Goal: Contribute content: Contribute content

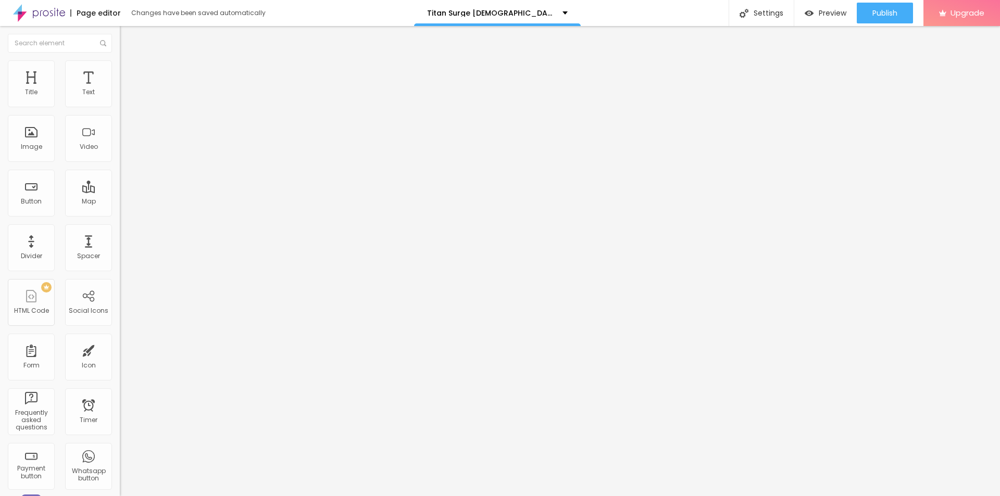
click at [125, 150] on icon "button" at bounding box center [127, 148] width 4 height 4
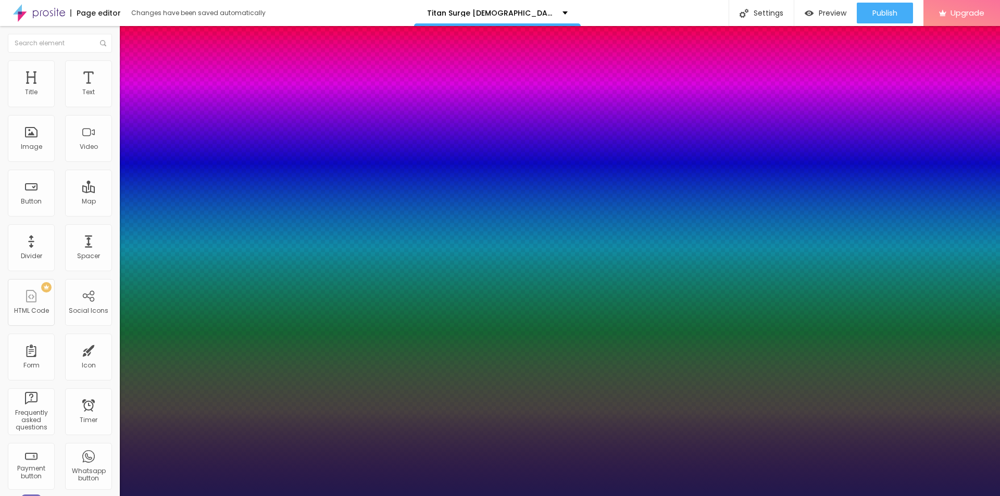
type input "1"
type input "21"
type input "1"
type input "22"
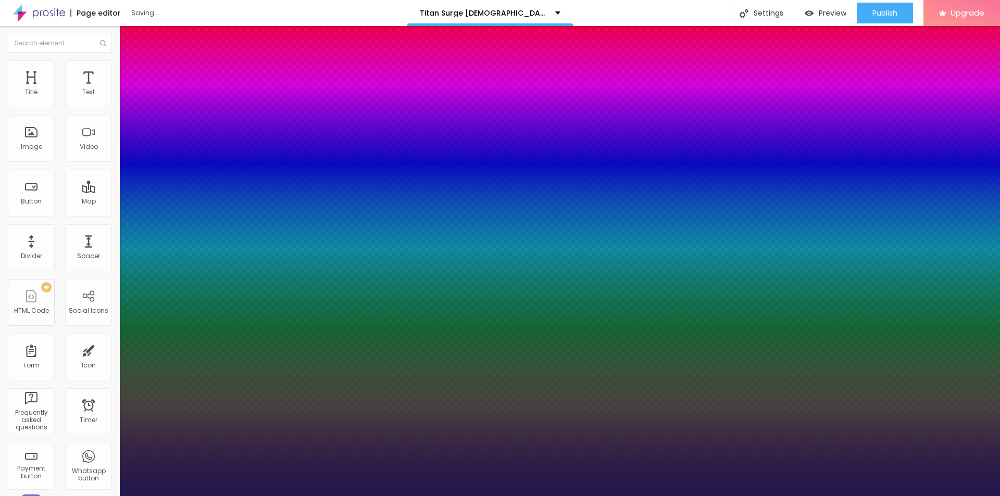
type input "22"
type input "1"
type input "24"
type input "1"
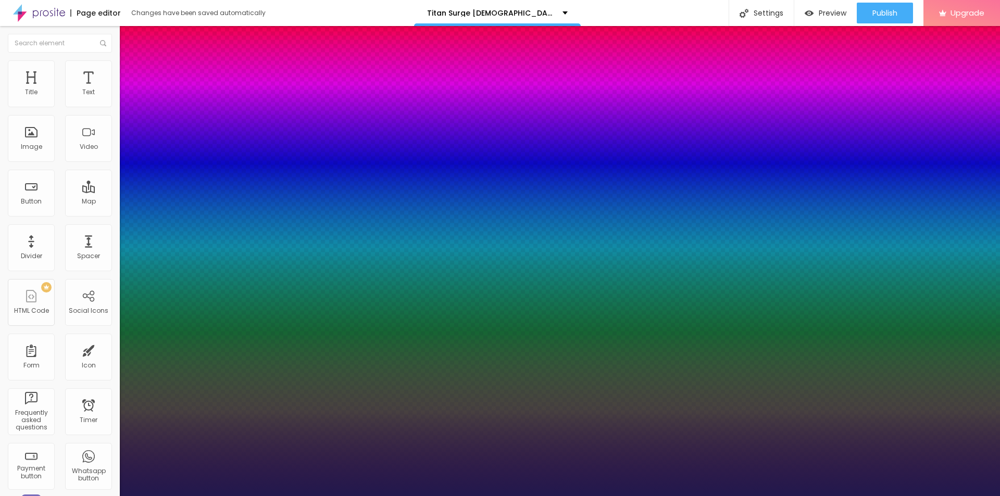
drag, startPoint x: 142, startPoint y: 296, endPoint x: 147, endPoint y: 298, distance: 5.4
type input "24"
type input "1"
click at [319, 496] on div at bounding box center [500, 496] width 1000 height 0
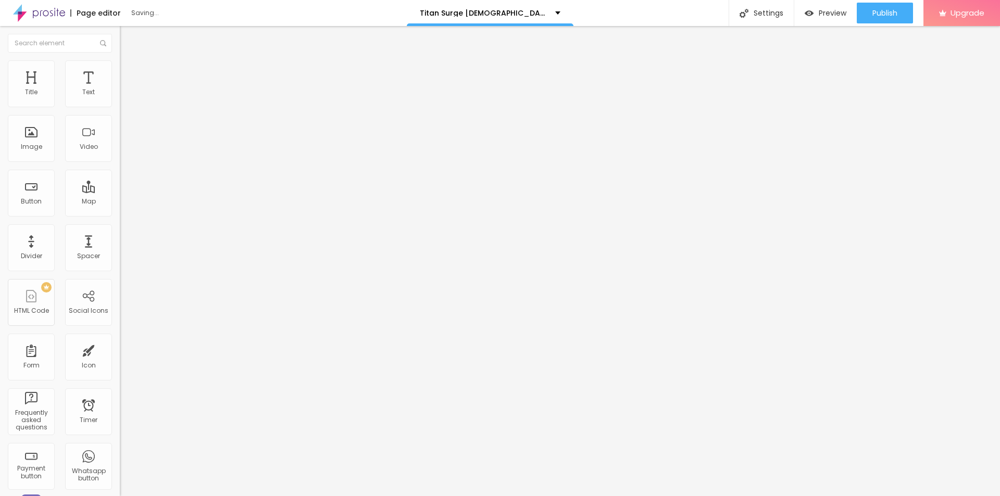
click at [120, 90] on span "Add image" at bounding box center [141, 85] width 43 height 9
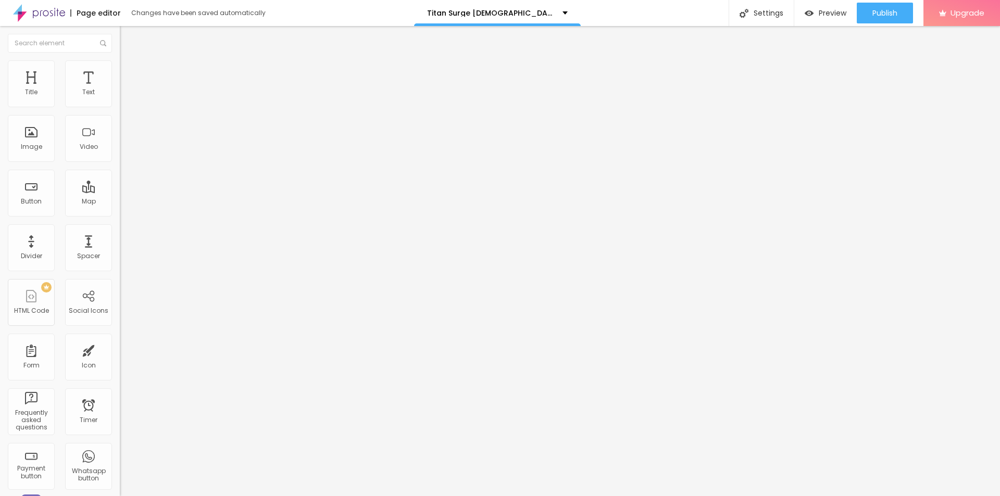
click at [120, 105] on input "text" at bounding box center [182, 100] width 125 height 10
paste input "Titan Surge [DEMOGRAPHIC_DATA][MEDICAL_DATA]"
type input "Titan Surge [DEMOGRAPHIC_DATA][MEDICAL_DATA]"
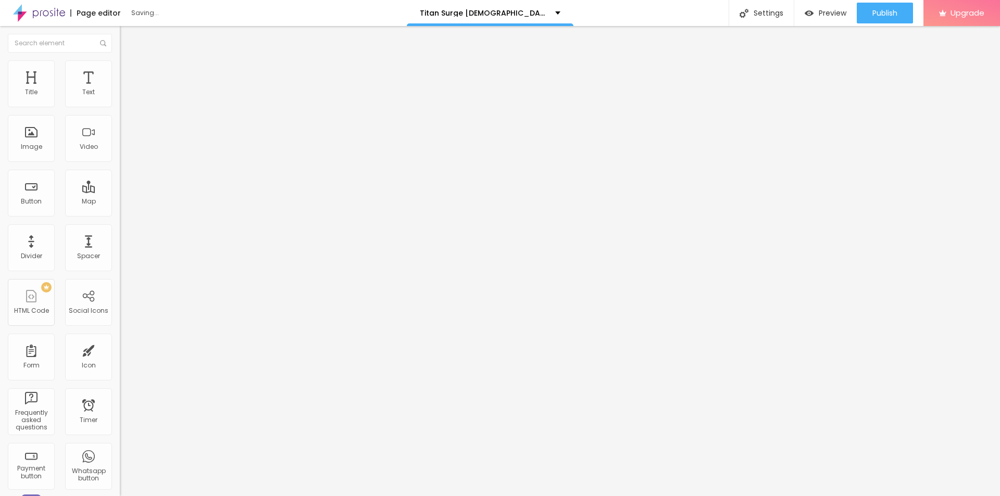
click at [120, 213] on input "https://" at bounding box center [182, 208] width 125 height 10
paste input "[DOMAIN_NAME][URL][DEMOGRAPHIC_DATA][MEDICAL_DATA]"
type input "[URL][DOMAIN_NAME][DEMOGRAPHIC_DATA][MEDICAL_DATA]"
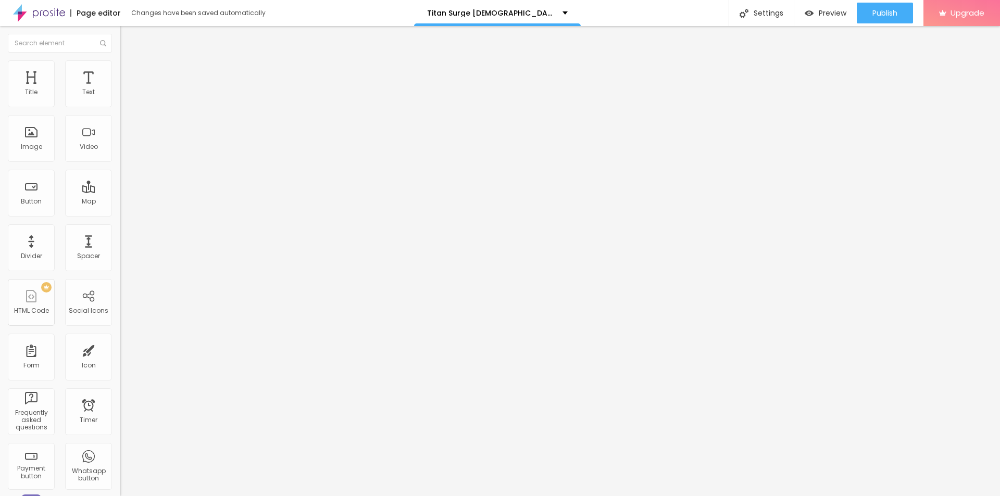
click at [120, 68] on li "Style" at bounding box center [180, 65] width 120 height 10
type input "80"
type input "65"
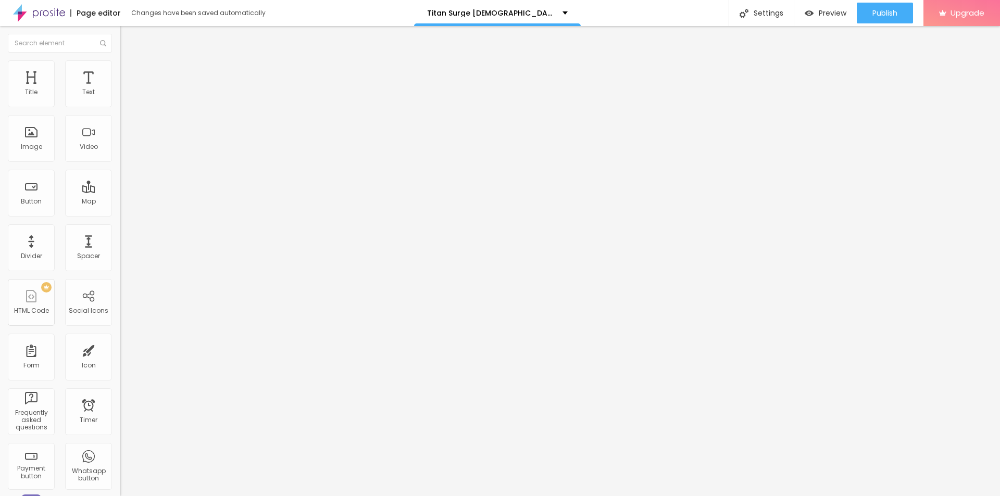
type input "60"
type input "55"
type input "50"
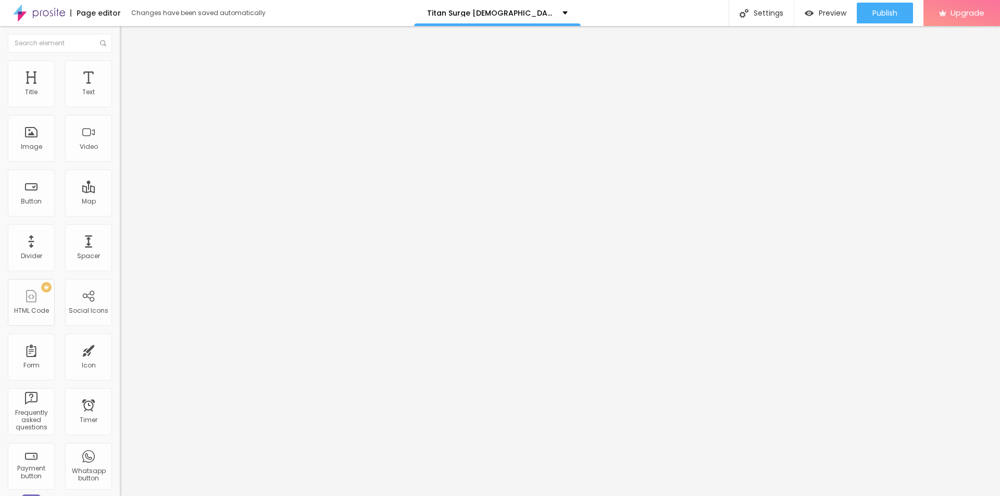
type input "50"
type input "45"
type input "40"
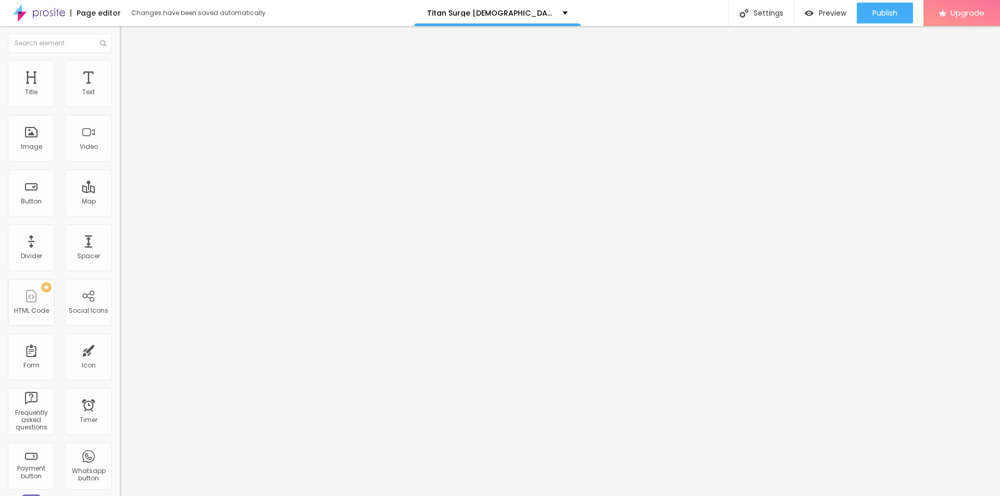
type input "35"
type input "30"
type input "25"
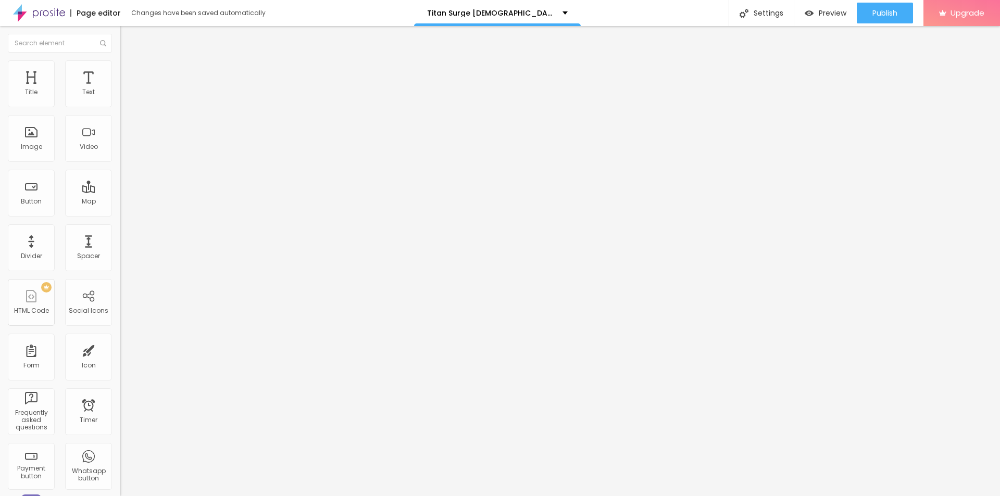
type input "25"
type input "20"
type input "15"
drag, startPoint x: 106, startPoint y: 111, endPoint x: 16, endPoint y: 101, distance: 90.7
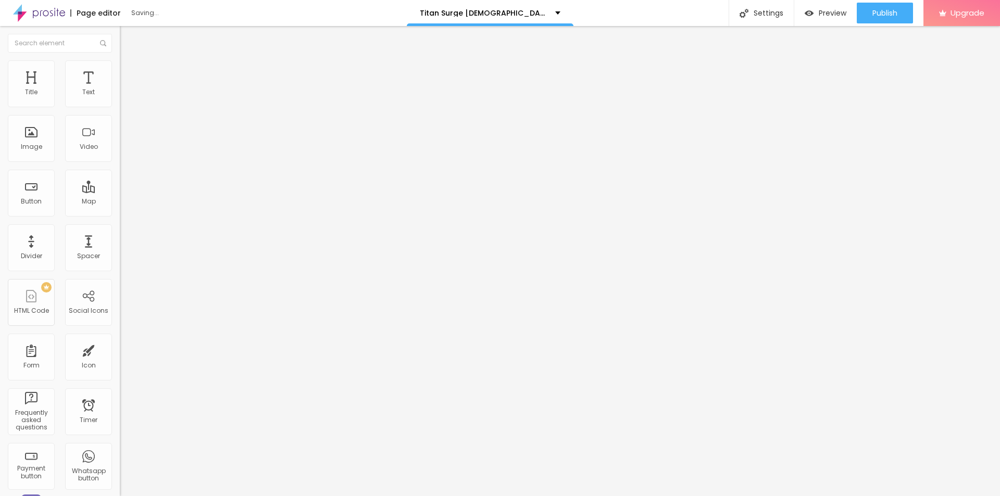
type input "15"
click at [120, 101] on input "range" at bounding box center [153, 102] width 67 height 8
click at [120, 60] on li "Content" at bounding box center [180, 55] width 120 height 10
click at [120, 163] on span "Original" at bounding box center [132, 158] width 25 height 9
click at [120, 169] on span "Cinema" at bounding box center [133, 164] width 26 height 9
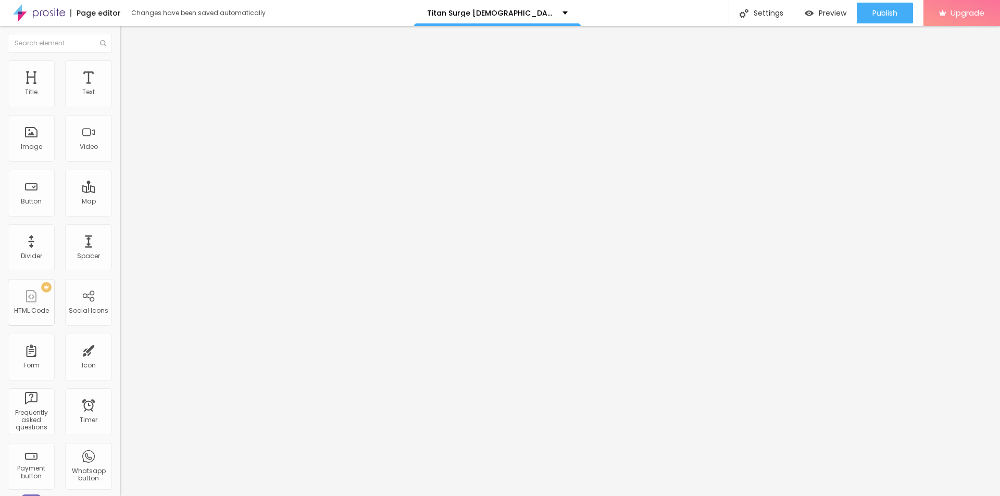
click at [120, 179] on span "Default" at bounding box center [131, 174] width 22 height 9
click at [120, 184] on div "Square 1:1" at bounding box center [180, 181] width 120 height 6
click at [120, 192] on span "Original" at bounding box center [132, 187] width 25 height 9
click at [120, 62] on img at bounding box center [124, 64] width 9 height 9
type input "20"
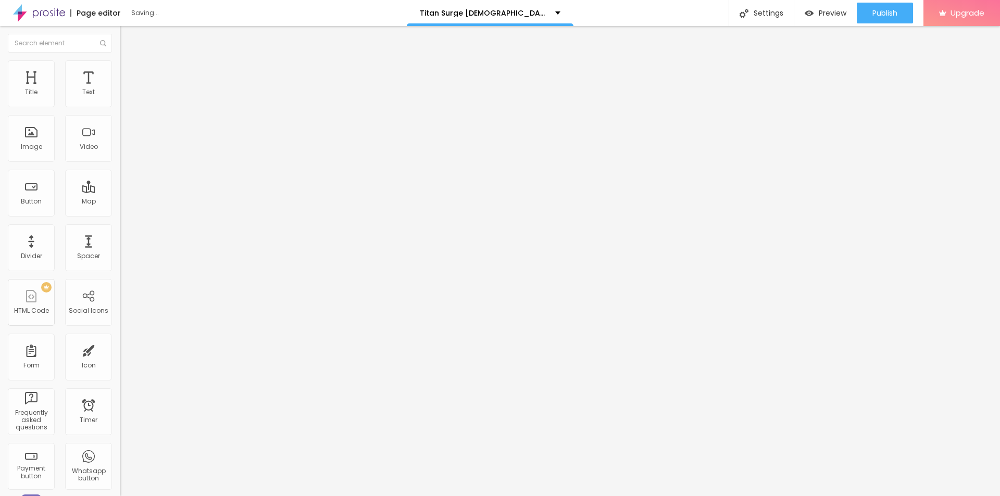
type input "20"
type input "25"
type input "30"
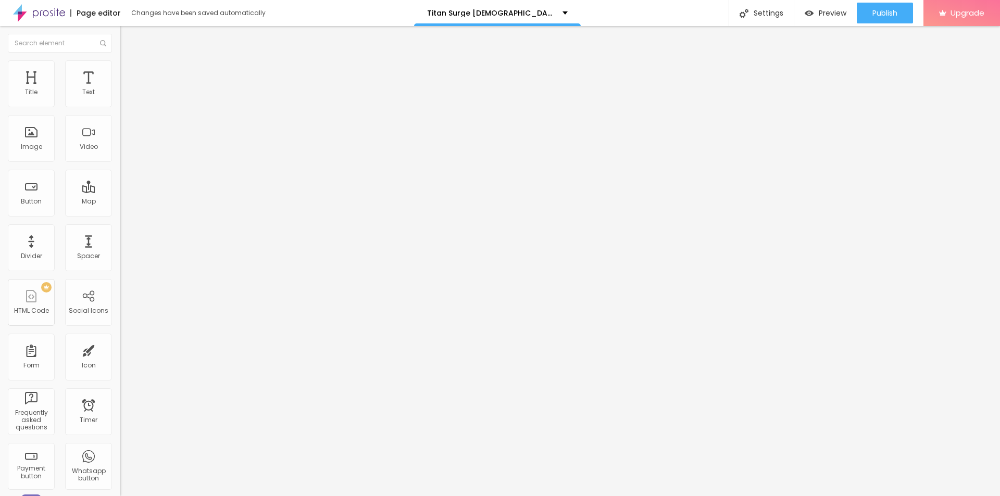
type input "35"
type input "40"
drag, startPoint x: 19, startPoint y: 109, endPoint x: 45, endPoint y: 116, distance: 26.4
type input "40"
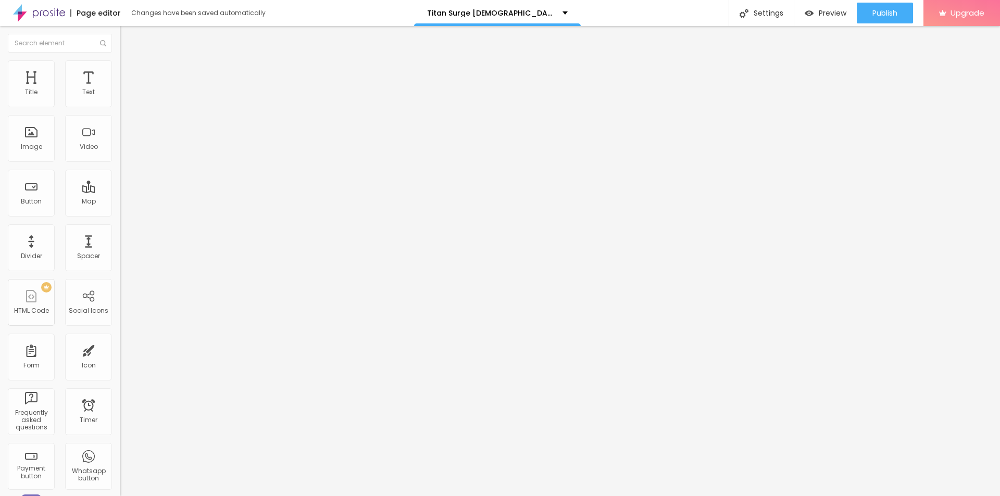
click at [120, 107] on input "range" at bounding box center [153, 102] width 67 height 8
click at [120, 71] on li "Advanced" at bounding box center [180, 76] width 120 height 10
type input "12"
type input "15"
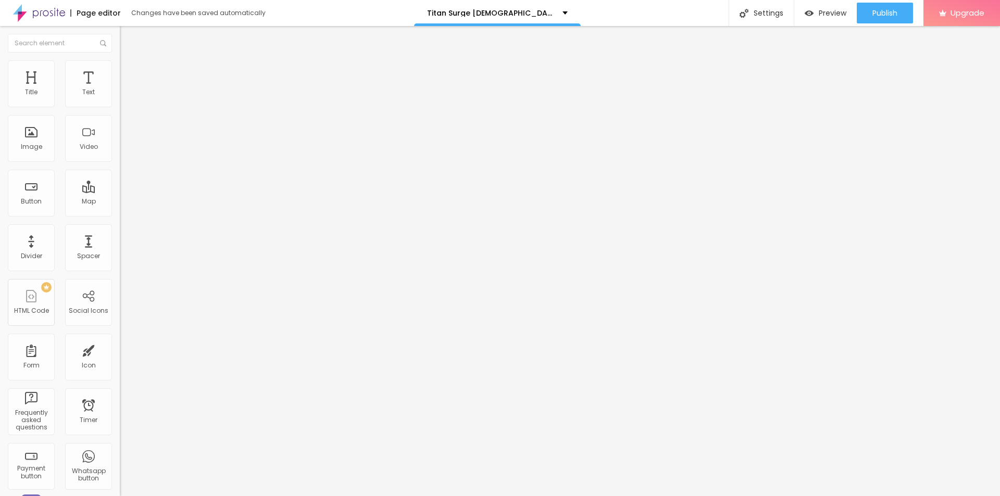
type input "15"
type input "24"
type input "25"
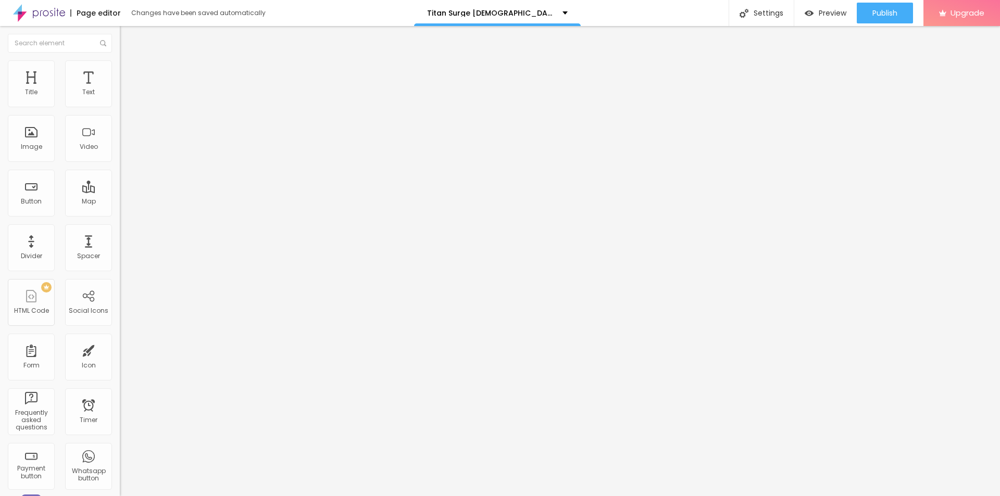
type input "26"
type input "27"
type input "28"
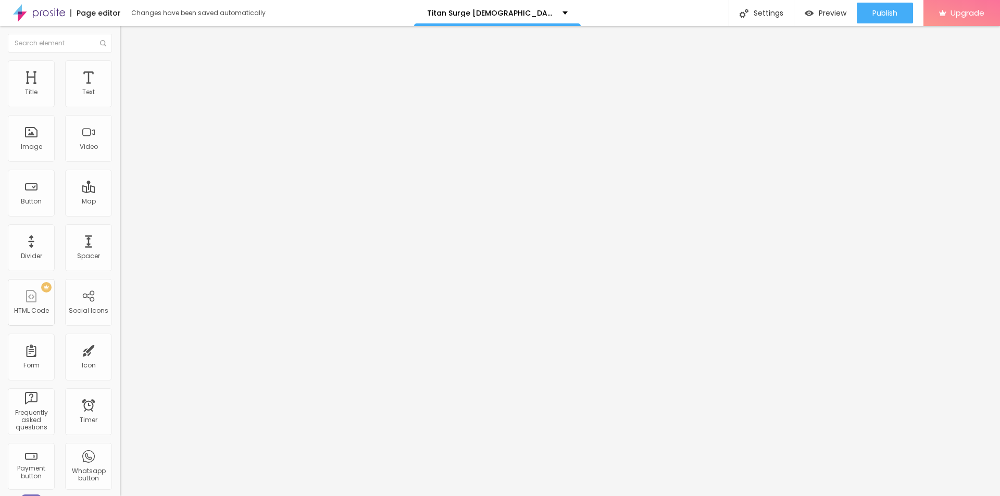
type input "28"
type input "30"
type input "31"
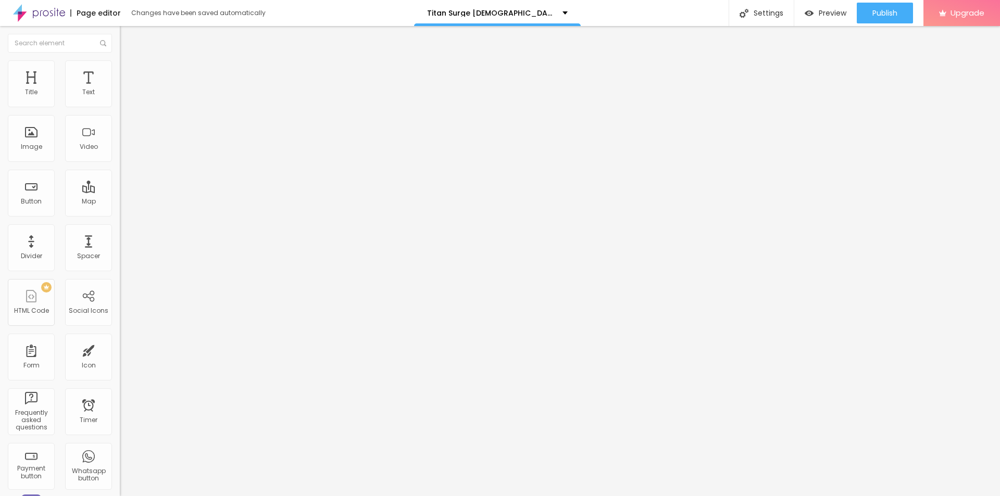
type input "33"
type input "41"
type input "44"
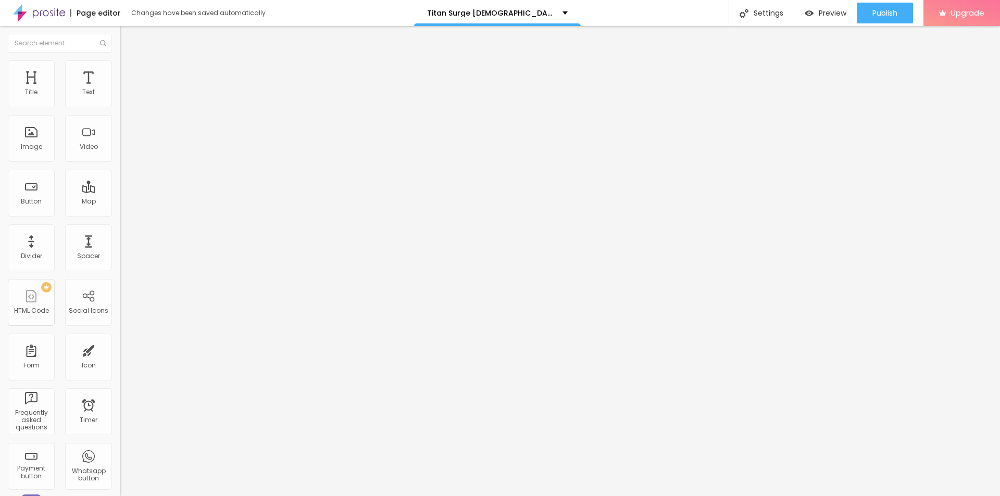
type input "44"
type input "45"
drag, startPoint x: 31, startPoint y: 101, endPoint x: 53, endPoint y: 106, distance: 22.4
type input "45"
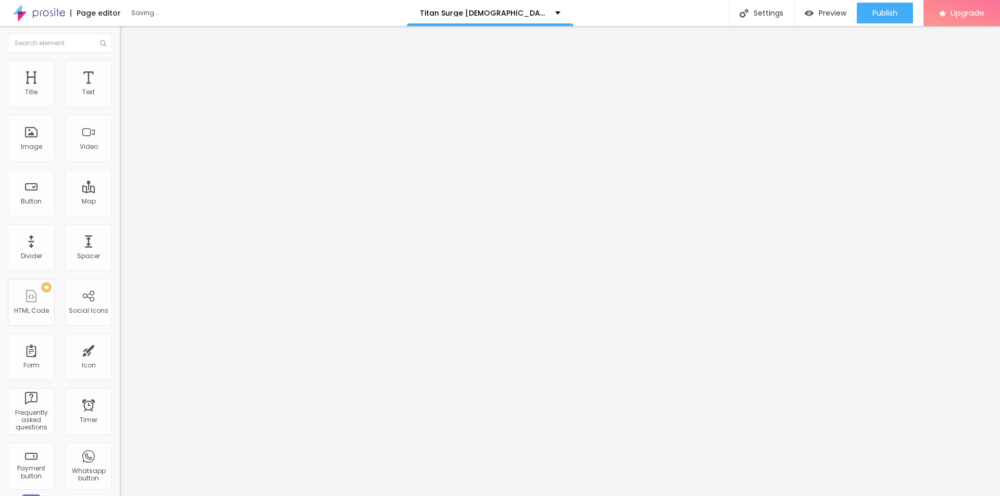
click at [120, 202] on input "range" at bounding box center [153, 206] width 67 height 8
type input "9"
type input "12"
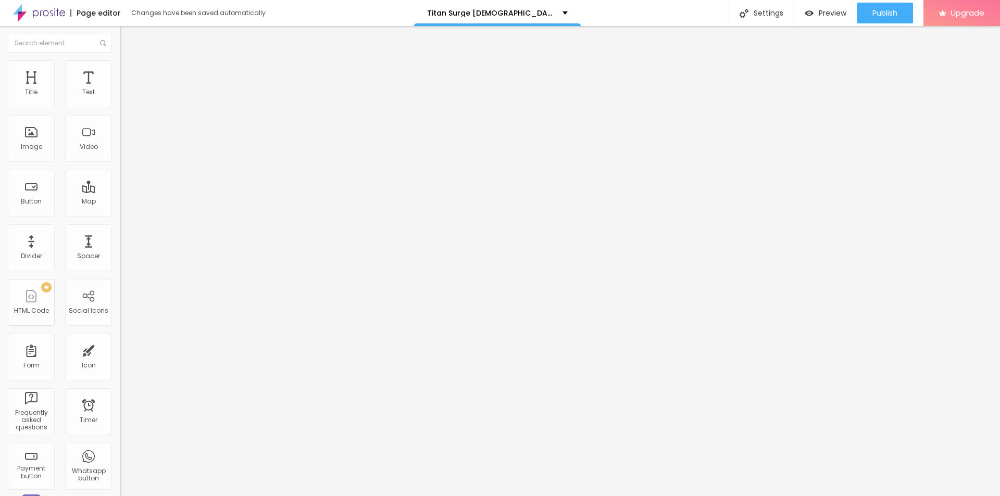
type input "15"
type input "17"
type input "19"
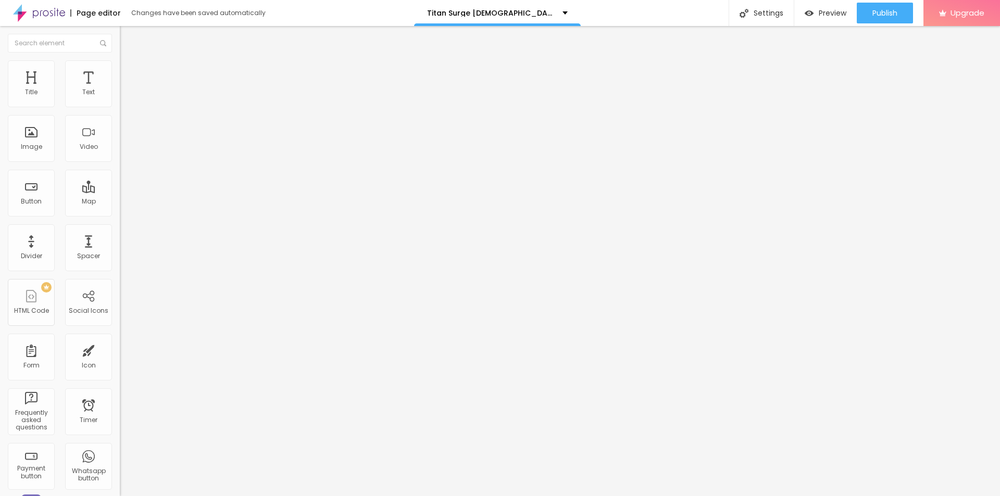
type input "19"
type input "22"
type input "24"
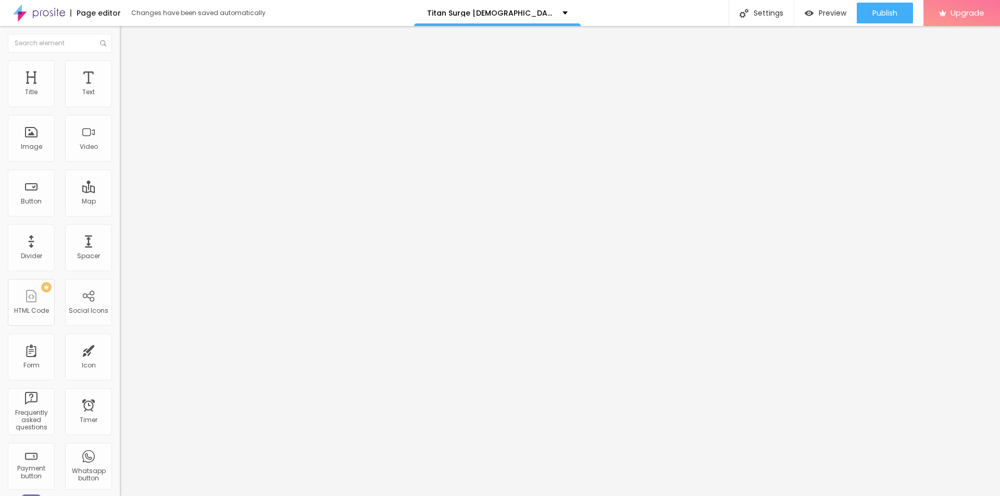
type input "25"
type input "28"
type input "30"
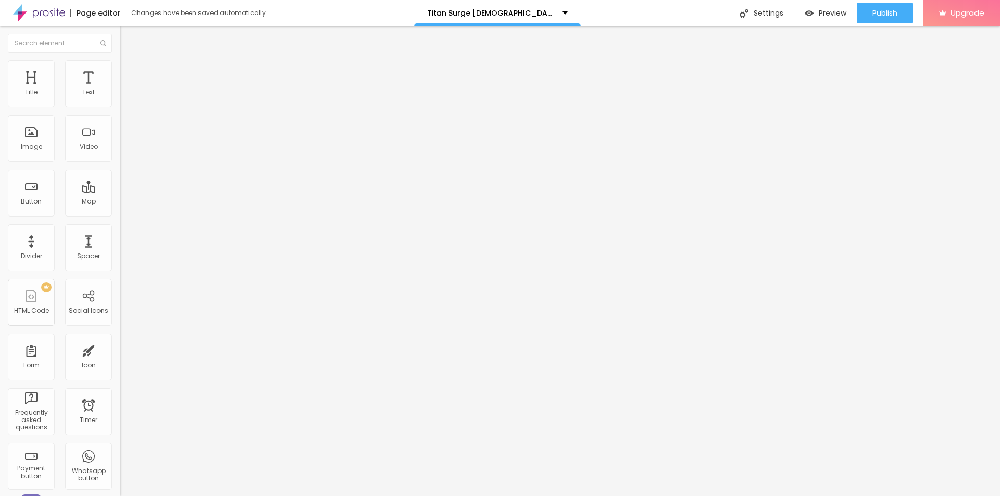
type input "30"
type input "31"
type input "32"
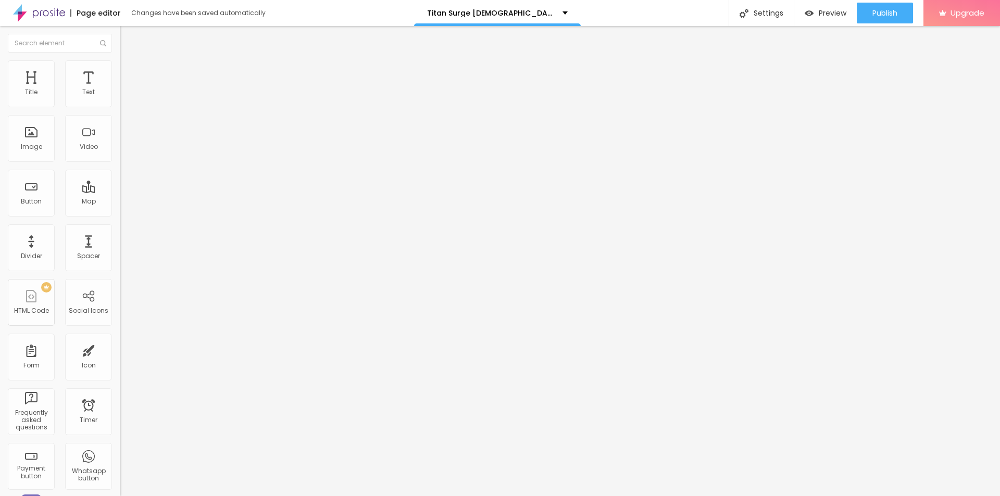
type input "33"
type input "28"
type input "23"
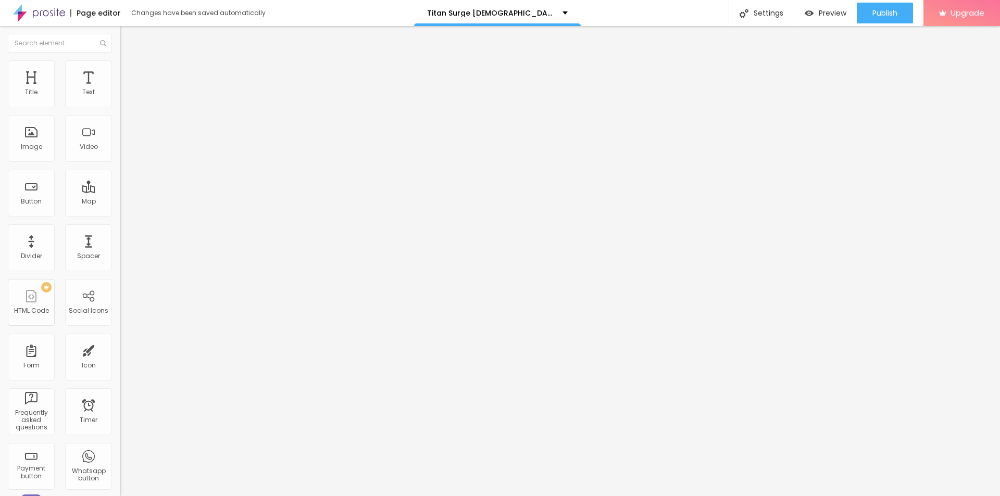
type input "23"
type input "19"
type input "18"
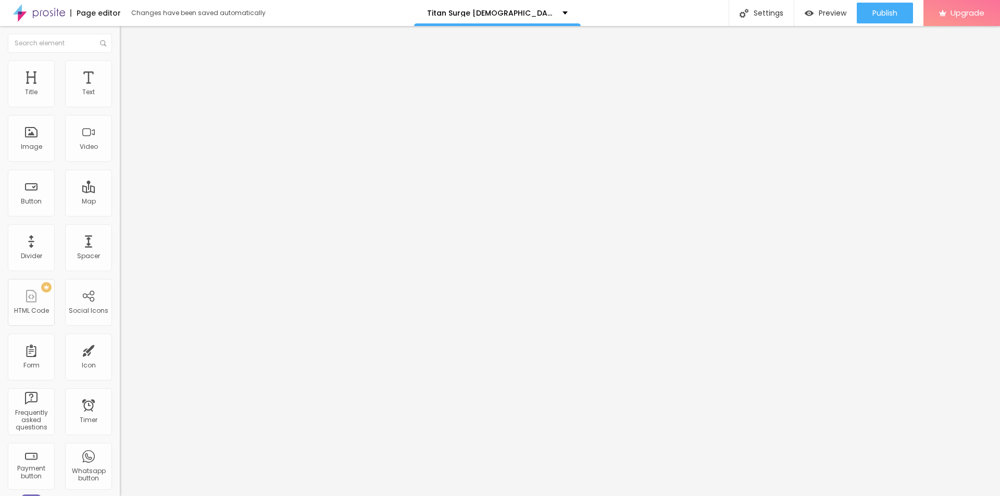
type input "16"
type input "15"
type input "14"
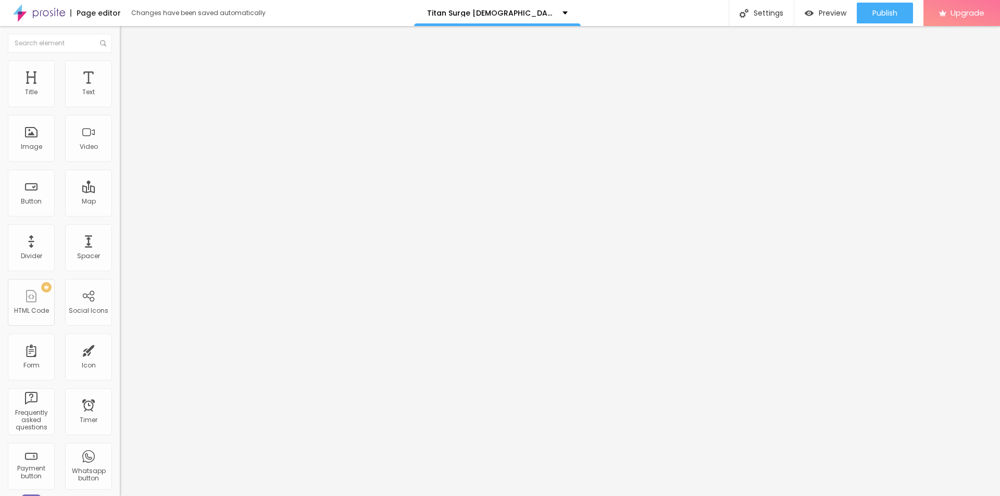
type input "14"
type input "13"
type input "12"
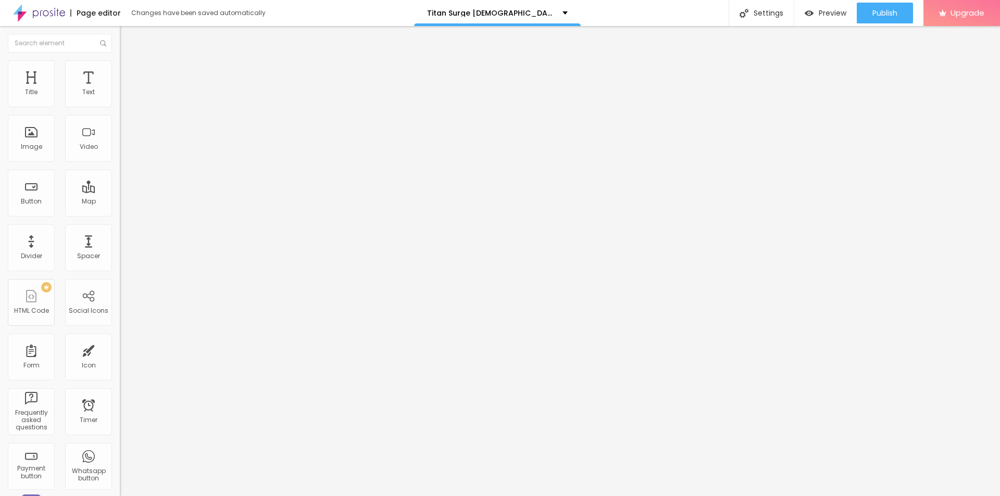
type input "11"
type input "9"
type input "8"
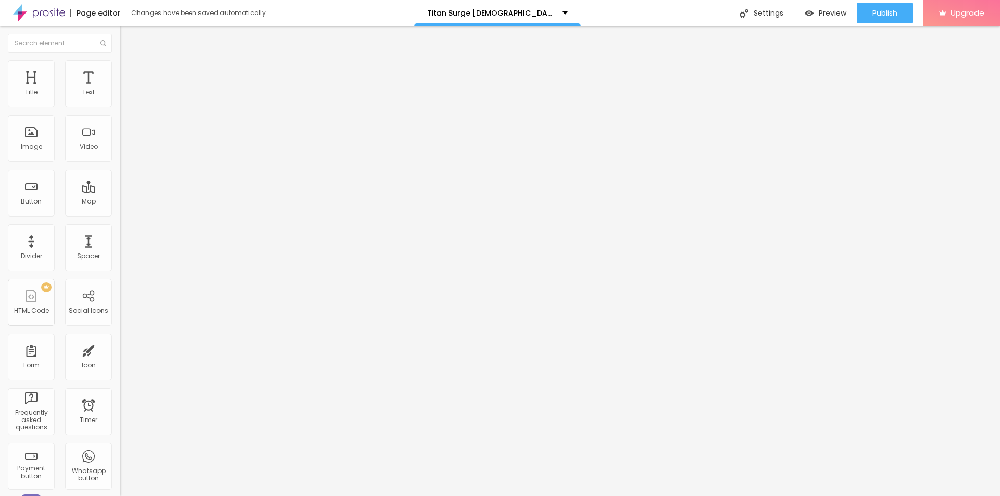
type input "8"
click at [120, 349] on input "range" at bounding box center [153, 353] width 67 height 8
click at [120, 60] on li "Content" at bounding box center [180, 55] width 120 height 10
click at [120, 149] on div at bounding box center [180, 145] width 120 height 8
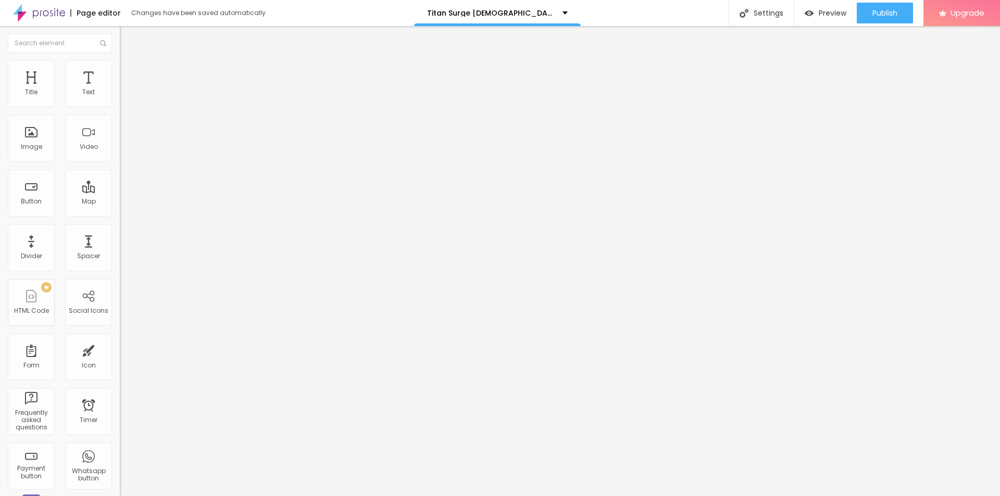
click at [120, 140] on img at bounding box center [123, 136] width 7 height 7
click at [120, 69] on li "Style" at bounding box center [180, 65] width 120 height 10
type input "35"
type input "30"
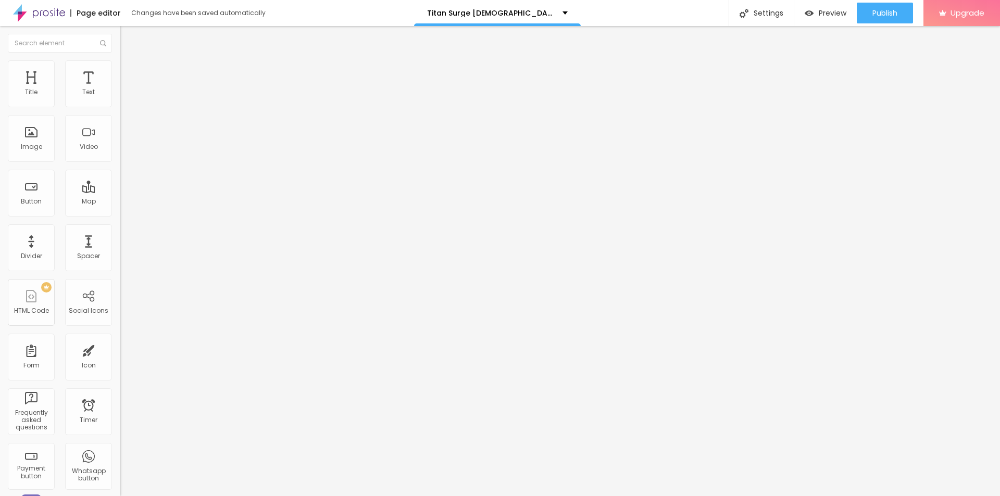
type input "30"
type input "25"
type input "20"
drag, startPoint x: 46, startPoint y: 110, endPoint x: 20, endPoint y: 108, distance: 25.6
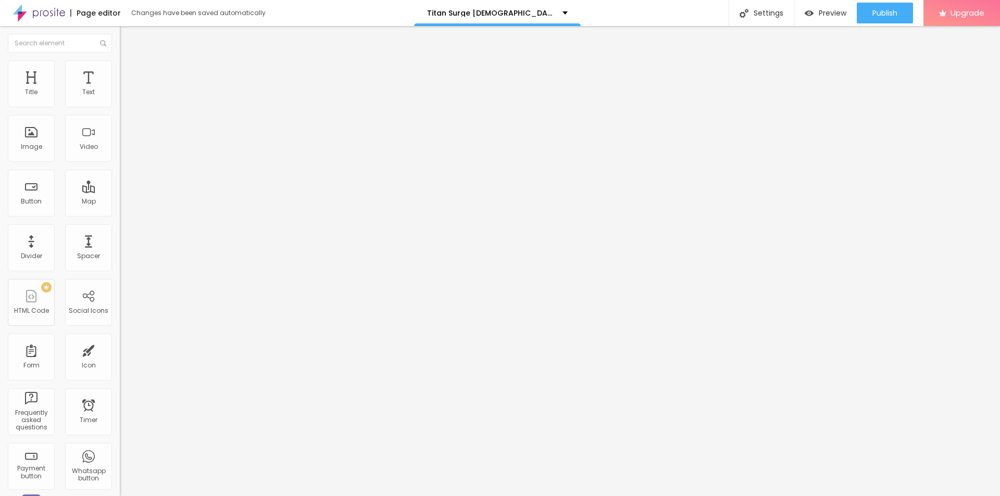
type input "20"
click at [120, 107] on input "range" at bounding box center [153, 102] width 67 height 8
click at [120, 89] on div "Add image" at bounding box center [180, 84] width 120 height 7
click at [120, 90] on span "Add image" at bounding box center [141, 85] width 43 height 9
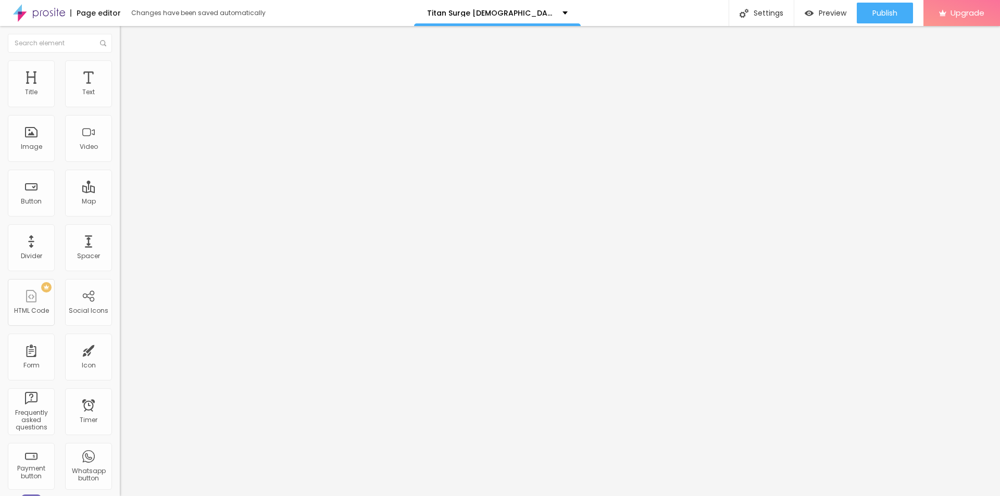
click at [120, 105] on input "text" at bounding box center [182, 100] width 125 height 10
paste input "Titan Surge [DEMOGRAPHIC_DATA][MEDICAL_DATA]"
type input "Titan Surge [DEMOGRAPHIC_DATA][MEDICAL_DATA]"
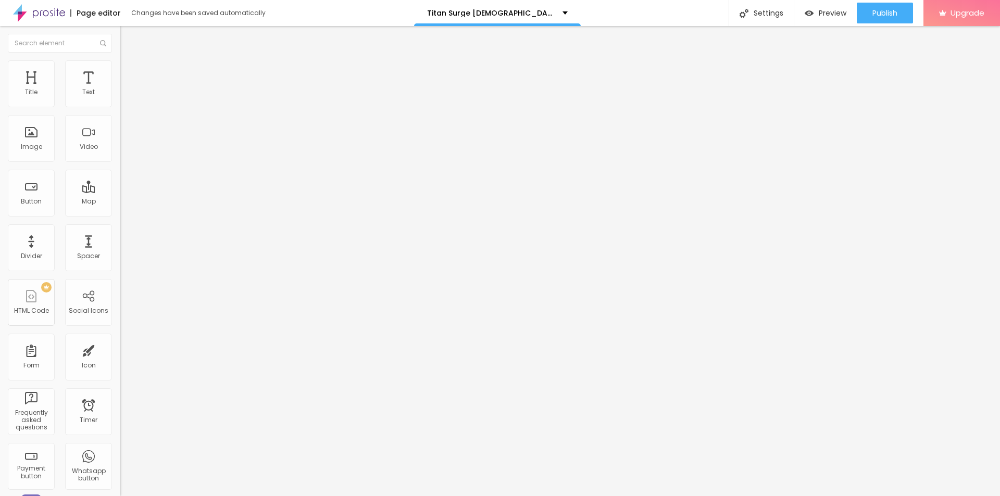
scroll to position [0, 0]
click at [120, 222] on div "URL https://" at bounding box center [180, 210] width 120 height 26
click at [120, 213] on input "https://" at bounding box center [182, 208] width 125 height 10
paste input "[DOMAIN_NAME][URL][DEMOGRAPHIC_DATA][MEDICAL_DATA]"
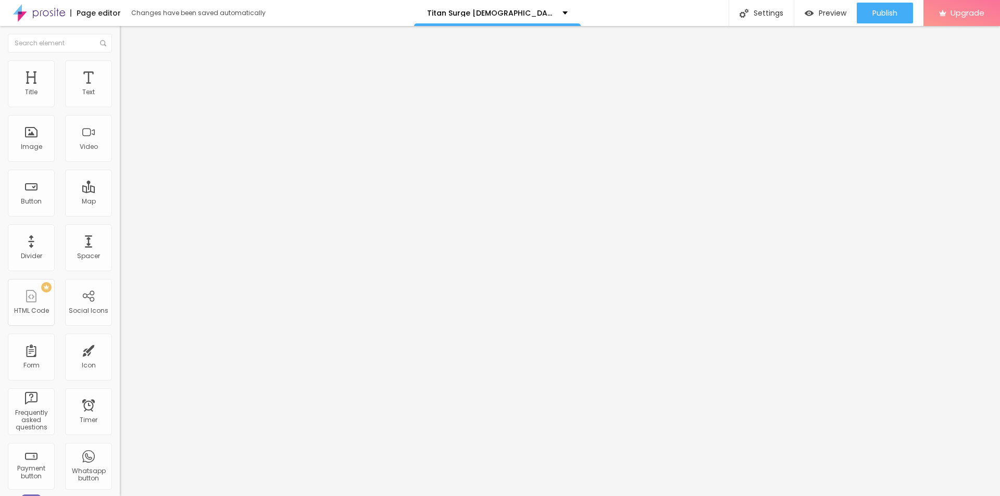
type input "[URL][DOMAIN_NAME][DEMOGRAPHIC_DATA][MEDICAL_DATA]"
click at [120, 69] on li "Style" at bounding box center [180, 65] width 120 height 10
type input "95"
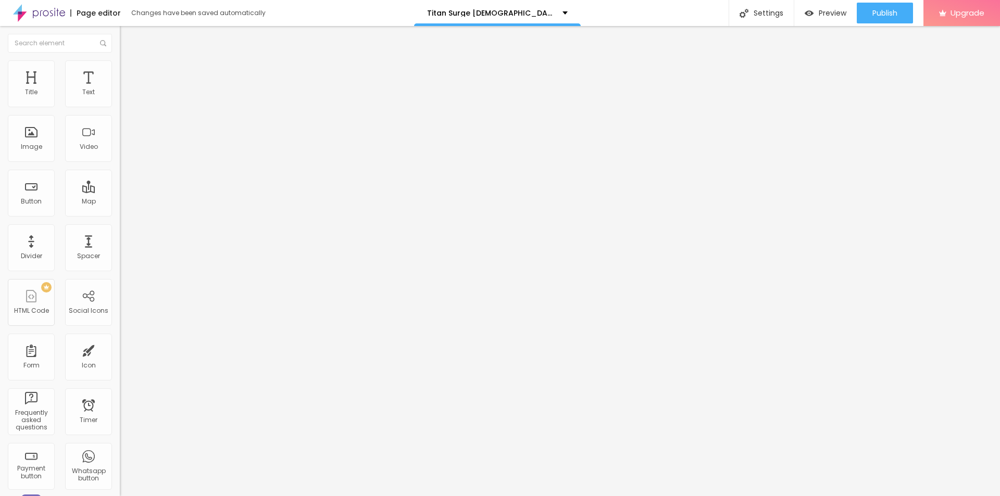
type input "85"
type input "80"
type input "75"
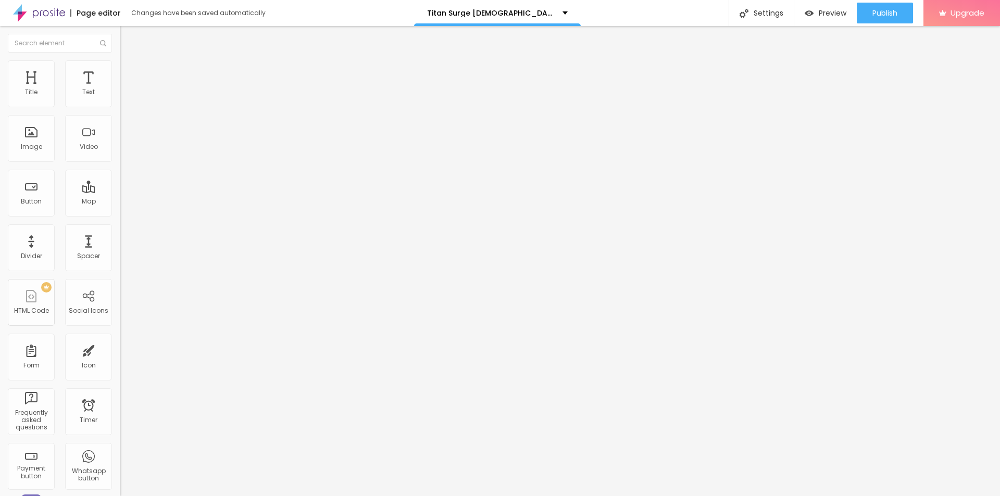
type input "75"
type input "70"
type input "65"
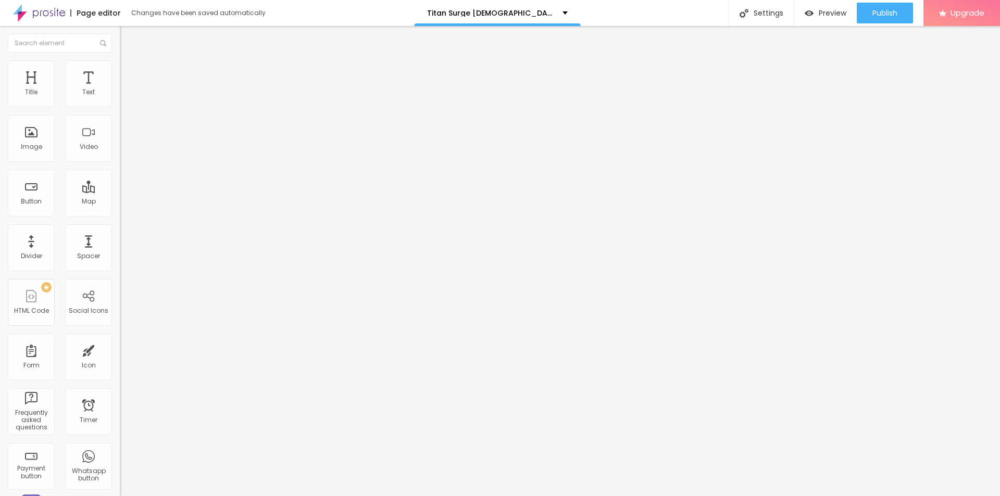
type input "60"
type input "55"
type input "50"
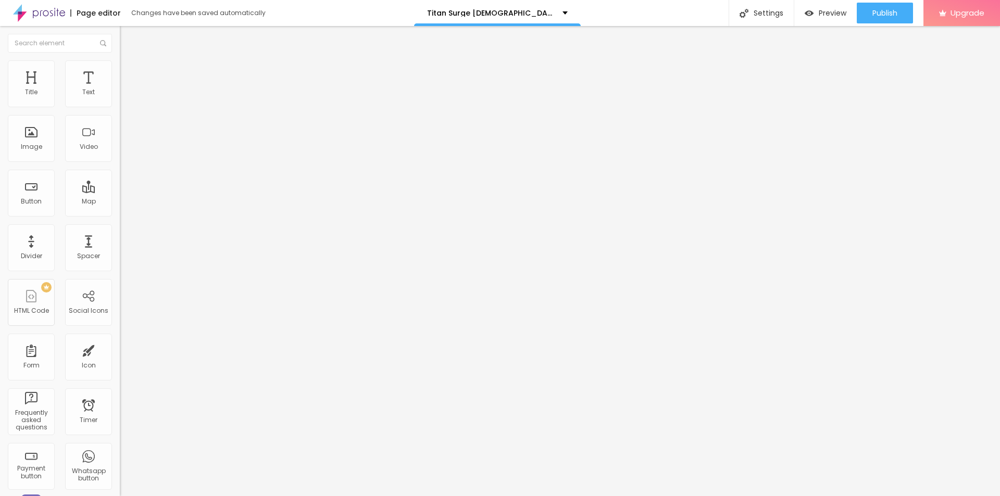
type input "50"
type input "55"
drag, startPoint x: 110, startPoint y: 110, endPoint x: 61, endPoint y: 111, distance: 49.0
type input "55"
click at [120, 107] on input "range" at bounding box center [153, 102] width 67 height 8
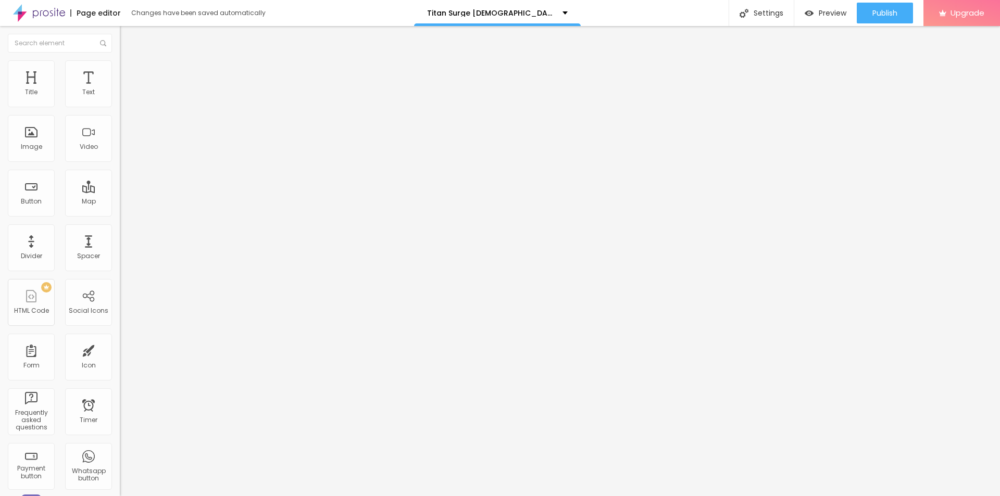
click at [120, 98] on input "Click me" at bounding box center [182, 92] width 125 height 10
paste input "👇👇S𝗮𝗹𝗲 𝗶𝘀 𝗟𝗶𝘃𝗲 💥Shop Now💥👇👇"
type input "👇👇S𝗮𝗹𝗲 𝗶𝘀 𝗟𝗶𝘃𝗲 💥Shop Now💥👇👇"
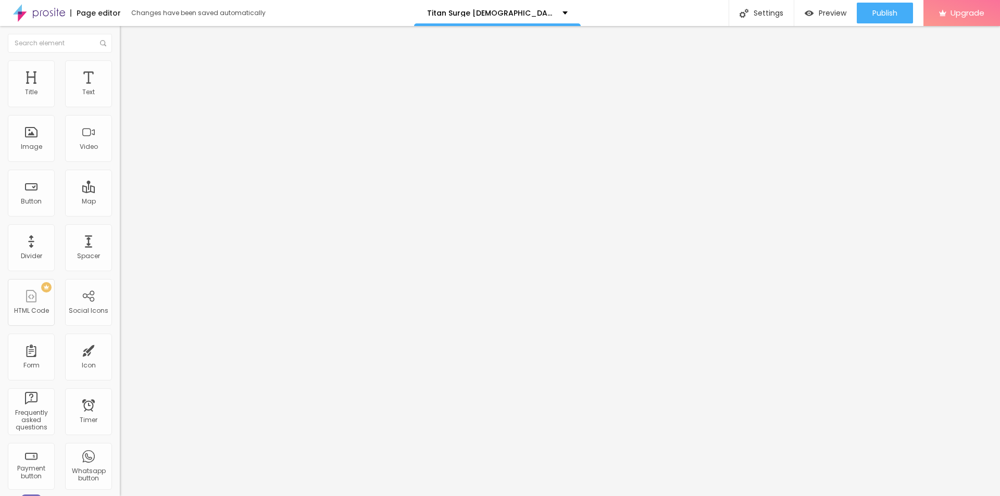
click at [120, 215] on input "https://" at bounding box center [182, 209] width 125 height 10
paste input "[DOMAIN_NAME][URL][DEMOGRAPHIC_DATA][MEDICAL_DATA]"
type input "[URL][DOMAIN_NAME][DEMOGRAPHIC_DATA][MEDICAL_DATA]"
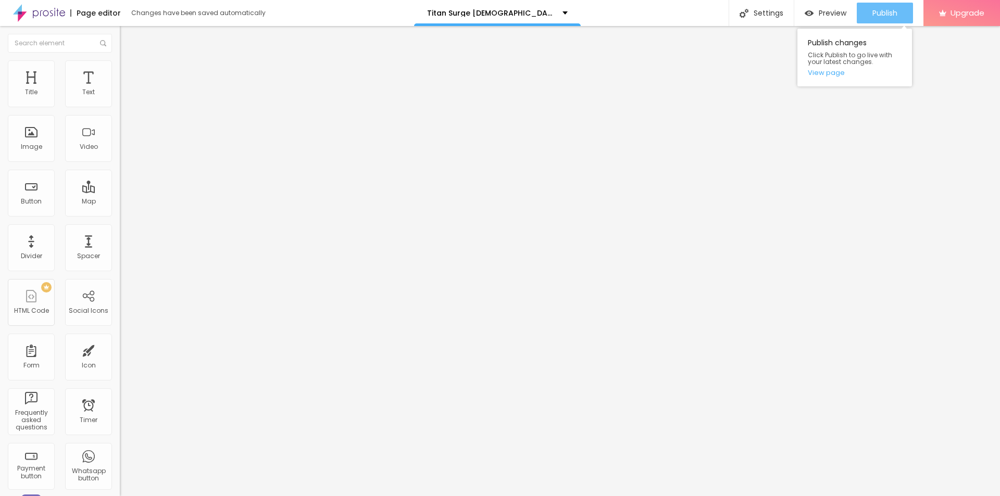
click at [892, 16] on span "Publish" at bounding box center [884, 13] width 25 height 8
click at [822, 70] on link "View page" at bounding box center [855, 72] width 94 height 7
